Goal: Task Accomplishment & Management: Use online tool/utility

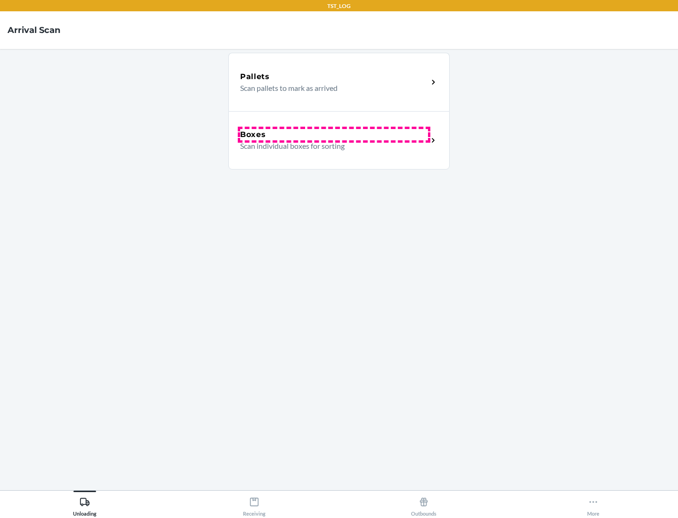
click at [334, 135] on div "Boxes" at bounding box center [334, 134] width 188 height 11
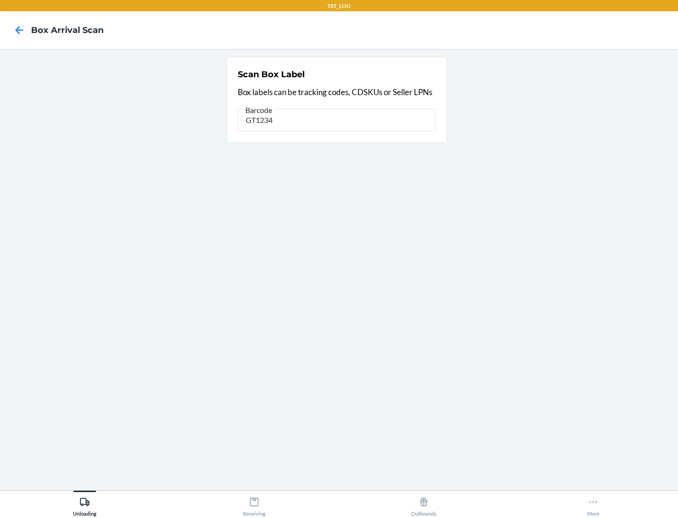
type input "GT1234"
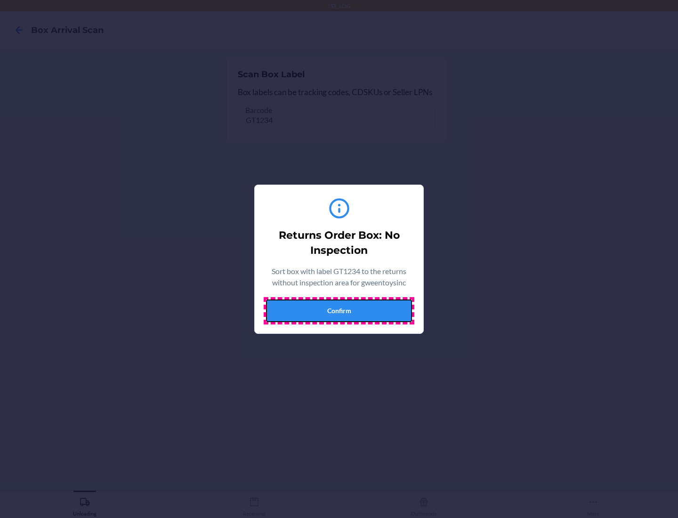
click at [339, 310] on button "Confirm" at bounding box center [339, 310] width 146 height 23
